Goal: Navigation & Orientation: Find specific page/section

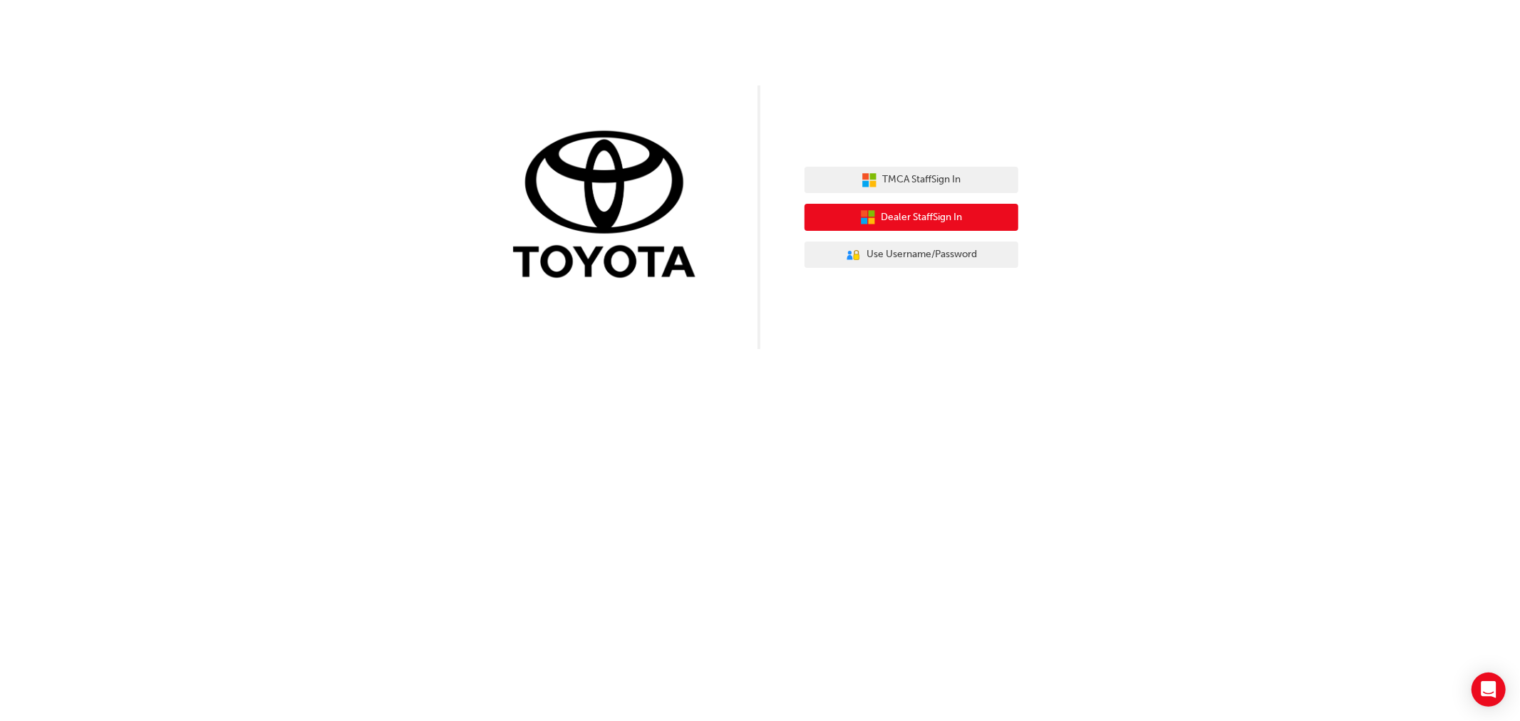
click at [957, 214] on span "Dealer Staff Sign In" at bounding box center [921, 217] width 81 height 16
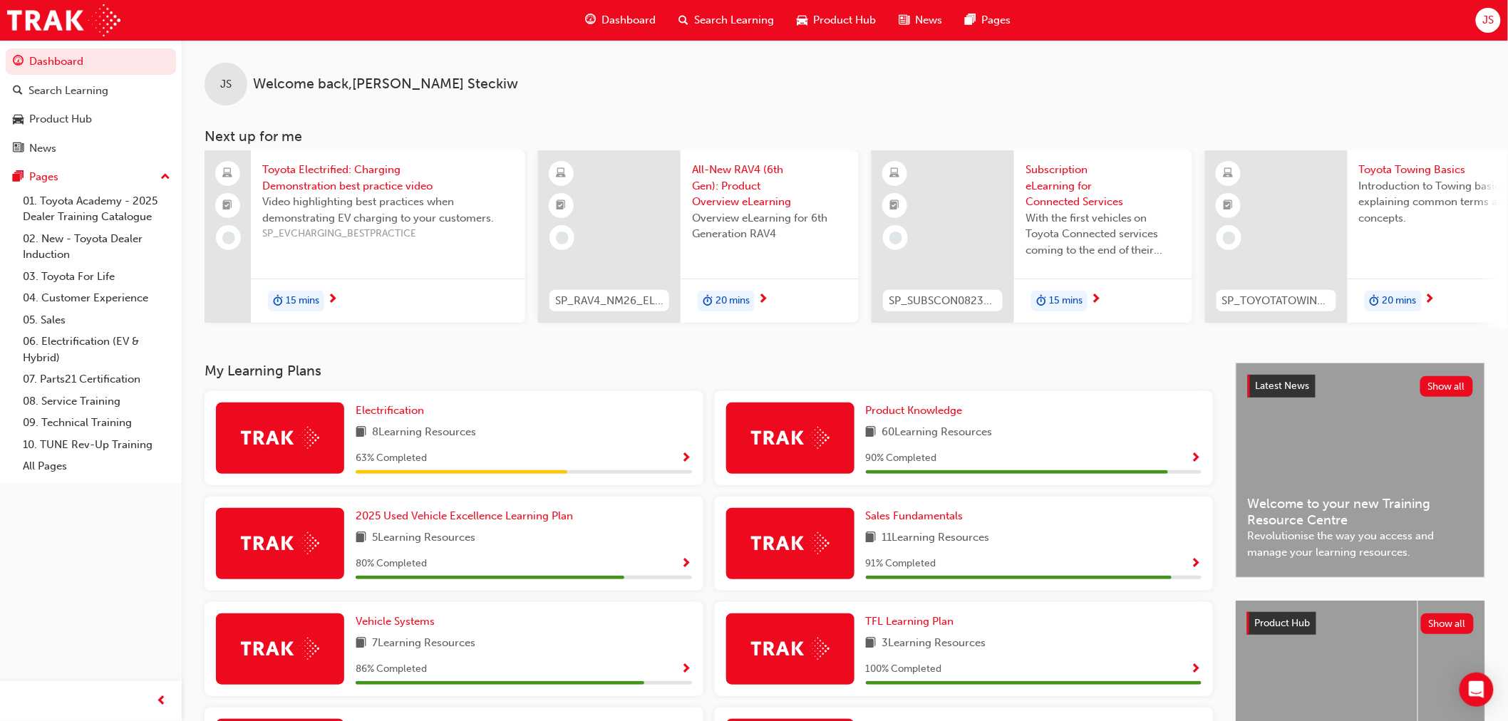
click at [638, 10] on div "Dashboard" at bounding box center [620, 20] width 93 height 29
